Goal: Task Accomplishment & Management: Manage account settings

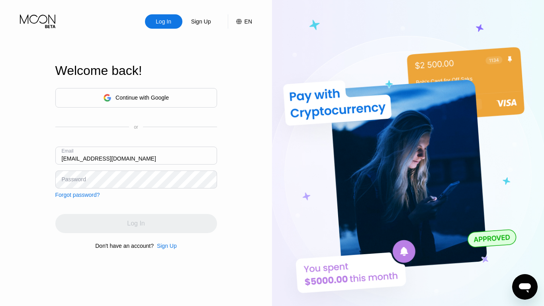
type input "[EMAIL_ADDRESS][DOMAIN_NAME]"
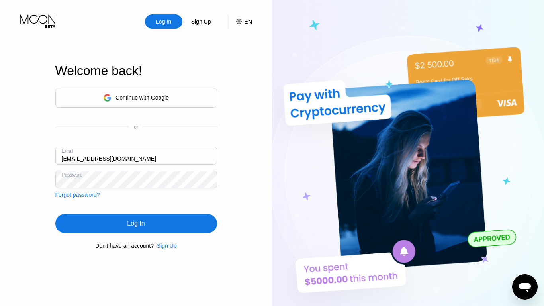
click at [136, 225] on div "Log In" at bounding box center [136, 223] width 18 height 8
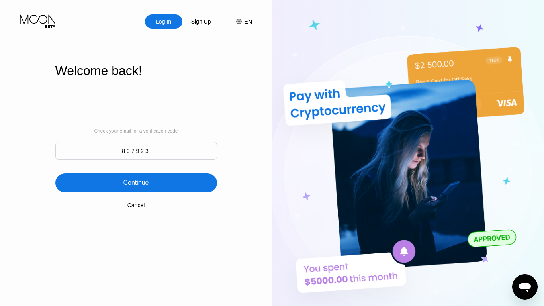
type input "897923"
click at [136, 184] on div "Continue" at bounding box center [135, 183] width 25 height 8
